Goal: Information Seeking & Learning: Learn about a topic

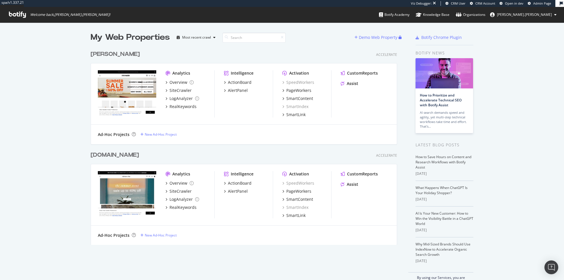
scroll to position [280, 564]
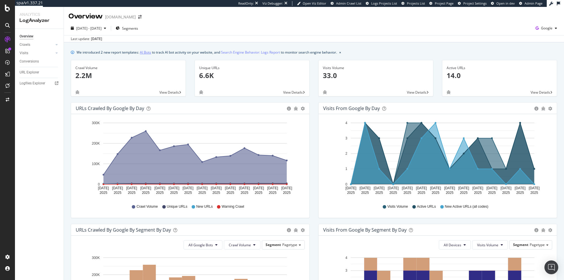
click at [150, 51] on link "AI Bots" at bounding box center [145, 52] width 11 height 6
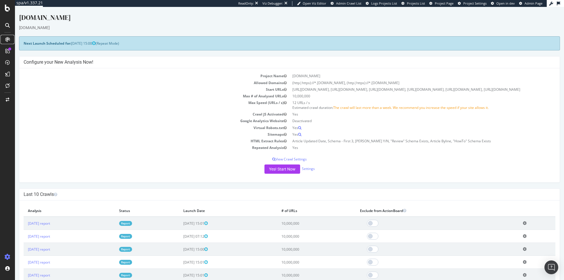
click at [8, 37] on icon at bounding box center [7, 39] width 5 height 5
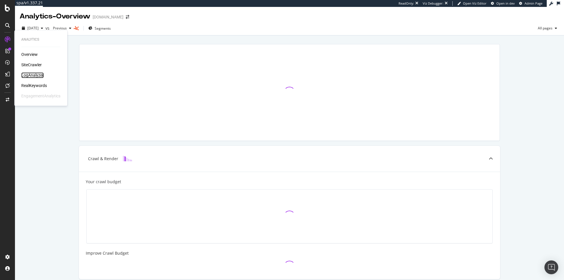
click at [38, 74] on div "LogAnalyzer" at bounding box center [32, 75] width 22 height 6
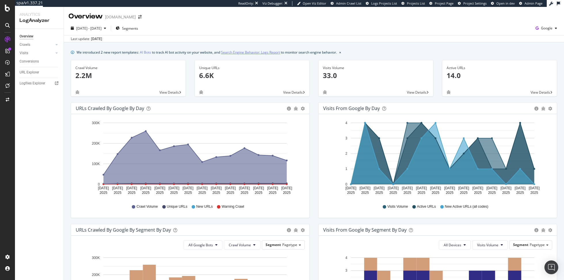
click at [246, 53] on link "Search Engine Behavior: Logs Report" at bounding box center [250, 52] width 59 height 6
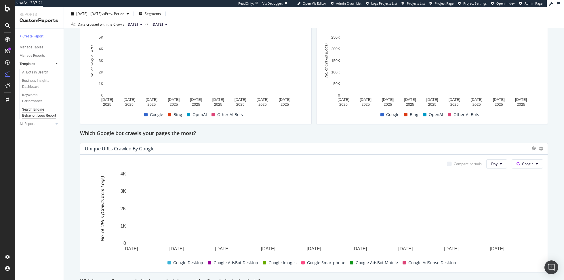
scroll to position [158, 0]
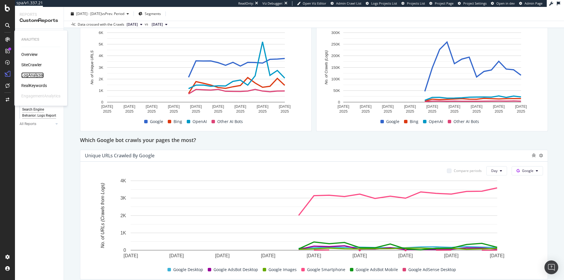
click at [43, 75] on div "LogAnalyzer" at bounding box center [32, 75] width 22 height 6
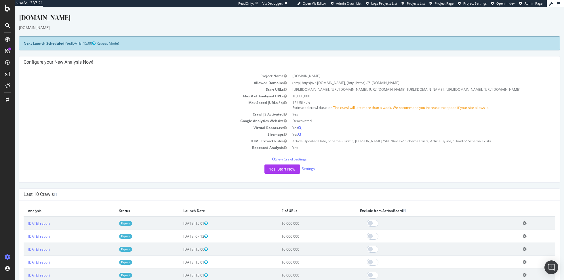
click at [10, 14] on div at bounding box center [7, 140] width 15 height 280
click at [9, 10] on icon at bounding box center [7, 8] width 5 height 7
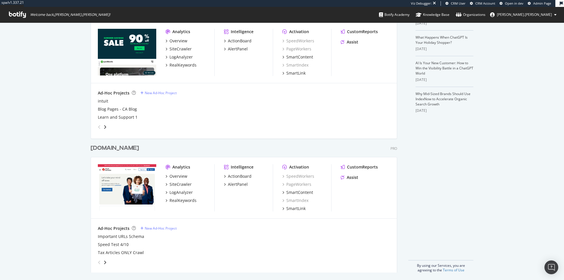
scroll to position [152, 0]
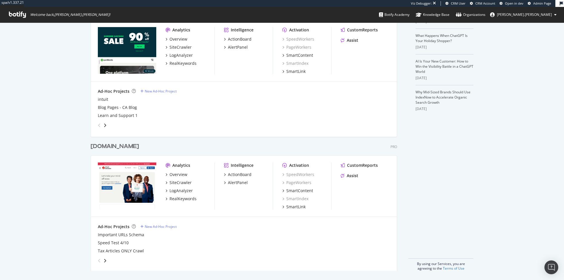
click at [185, 193] on div "Overview SiteCrawler LogAnalyzer RealKeywords" at bounding box center [189, 186] width 49 height 30
click at [184, 192] on div "LogAnalyzer" at bounding box center [180, 191] width 23 height 6
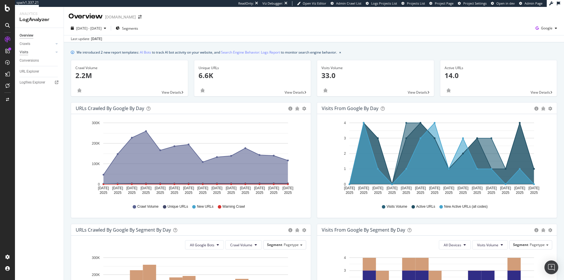
click at [26, 50] on div "Visits" at bounding box center [24, 52] width 9 height 6
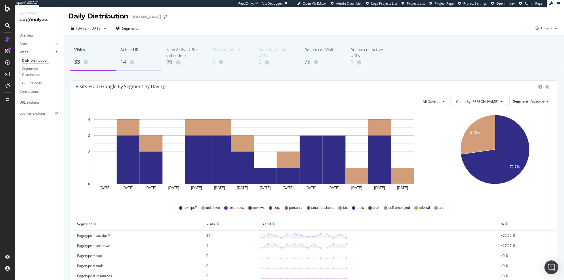
click at [128, 52] on div "Active URLs" at bounding box center [138, 52] width 37 height 11
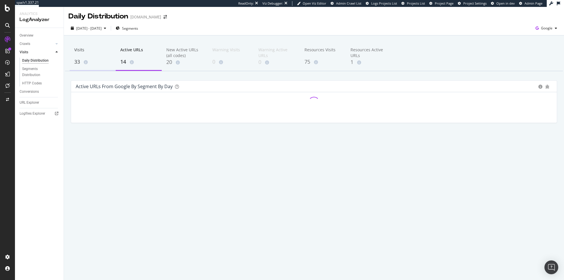
click at [73, 57] on div "Visits 33" at bounding box center [93, 56] width 46 height 28
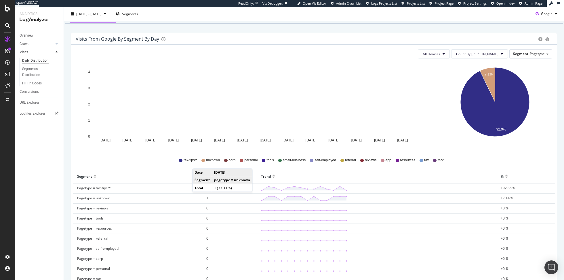
scroll to position [77, 0]
